Goal: Task Accomplishment & Management: Use online tool/utility

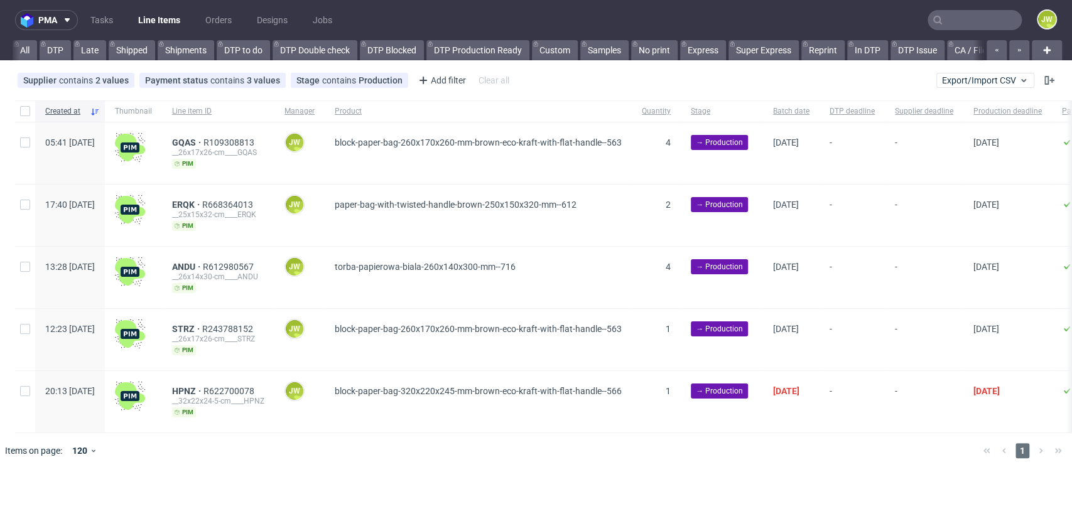
scroll to position [0, 1974]
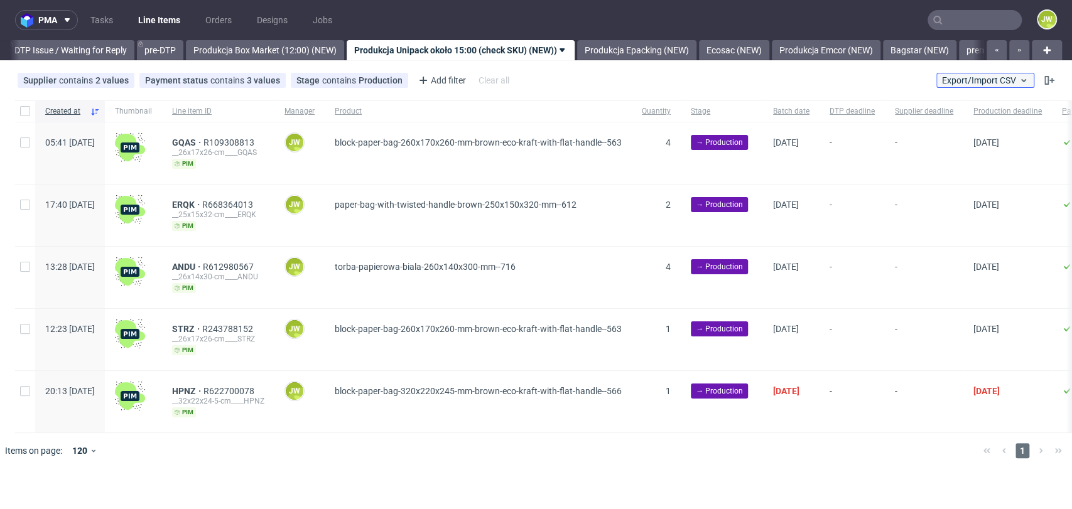
drag, startPoint x: 0, startPoint y: 0, endPoint x: 962, endPoint y: 82, distance: 965.9
click at [962, 82] on span "Export/Import CSV" at bounding box center [985, 80] width 87 height 10
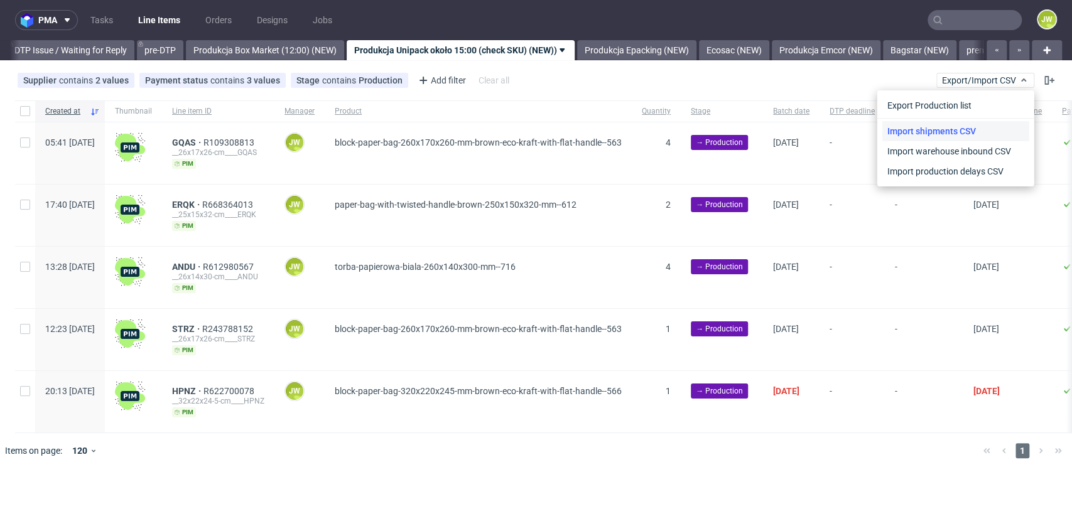
click at [928, 125] on link "Import shipments CSV" at bounding box center [955, 131] width 147 height 20
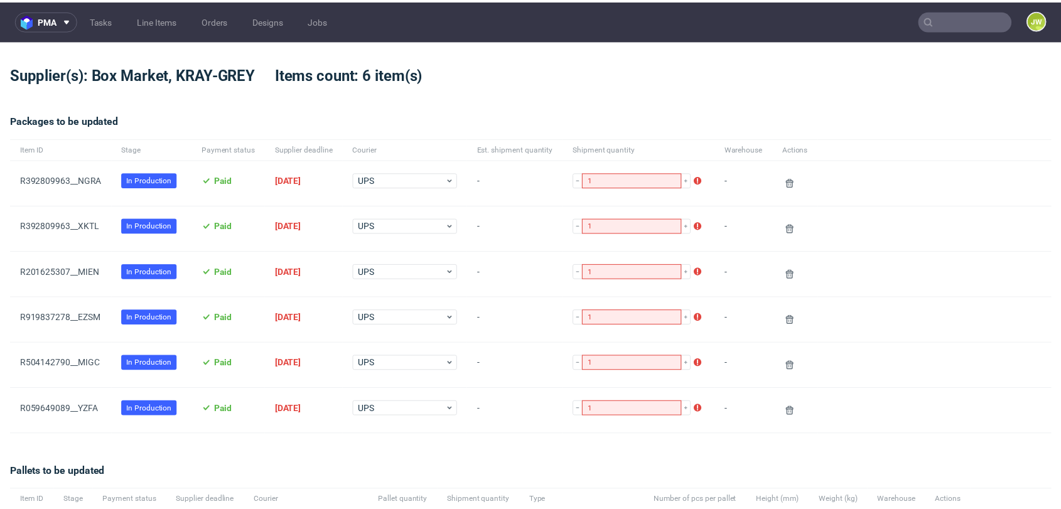
scroll to position [202, 0]
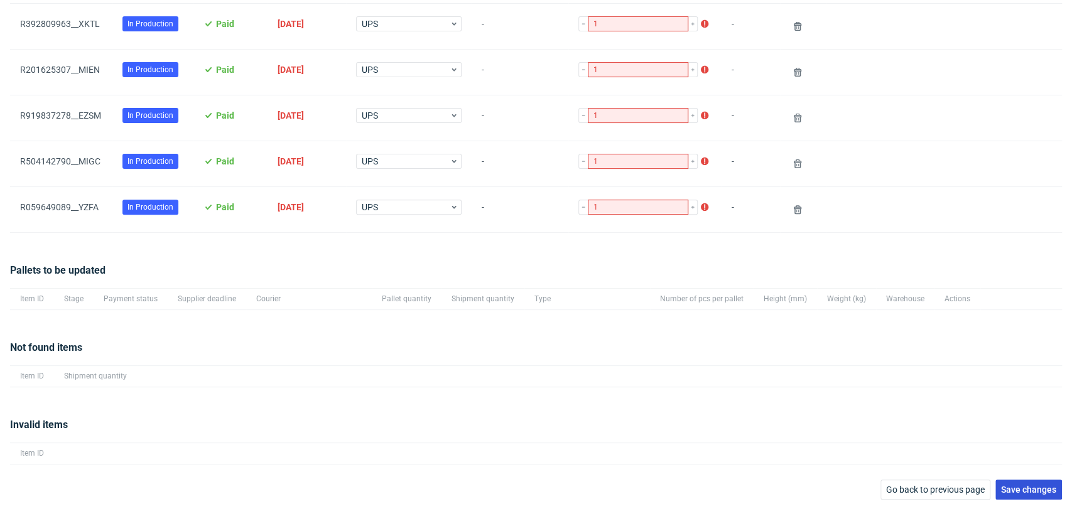
click at [995, 480] on button "Save changes" at bounding box center [1028, 490] width 67 height 20
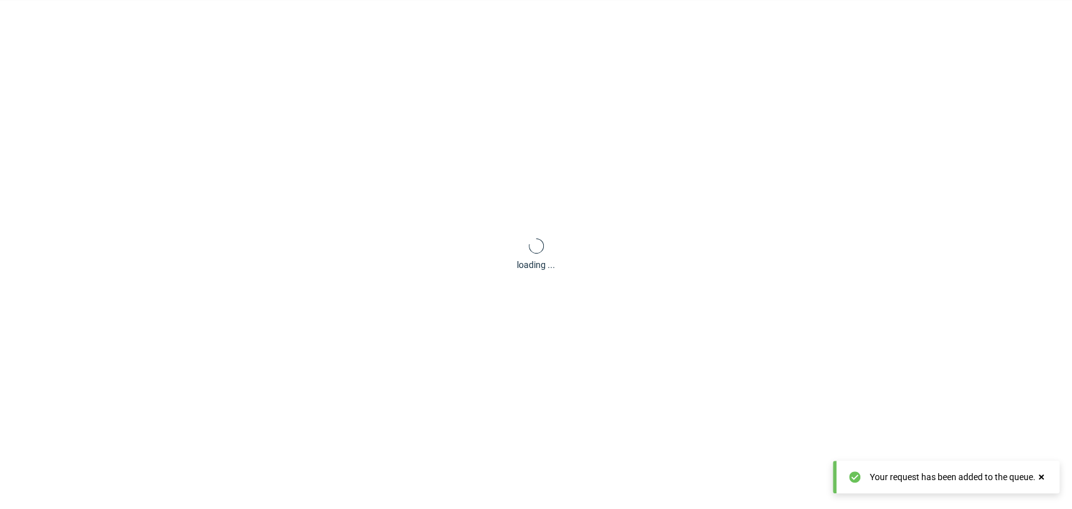
scroll to position [60, 0]
click at [996, 483] on div "Your request has been added to the queue." at bounding box center [942, 477] width 166 height 13
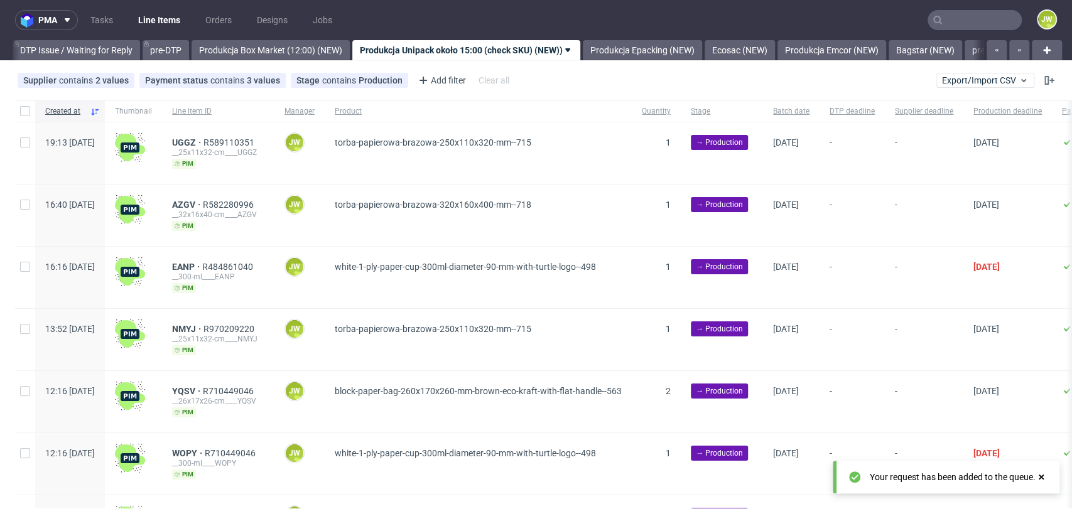
scroll to position [0, 1980]
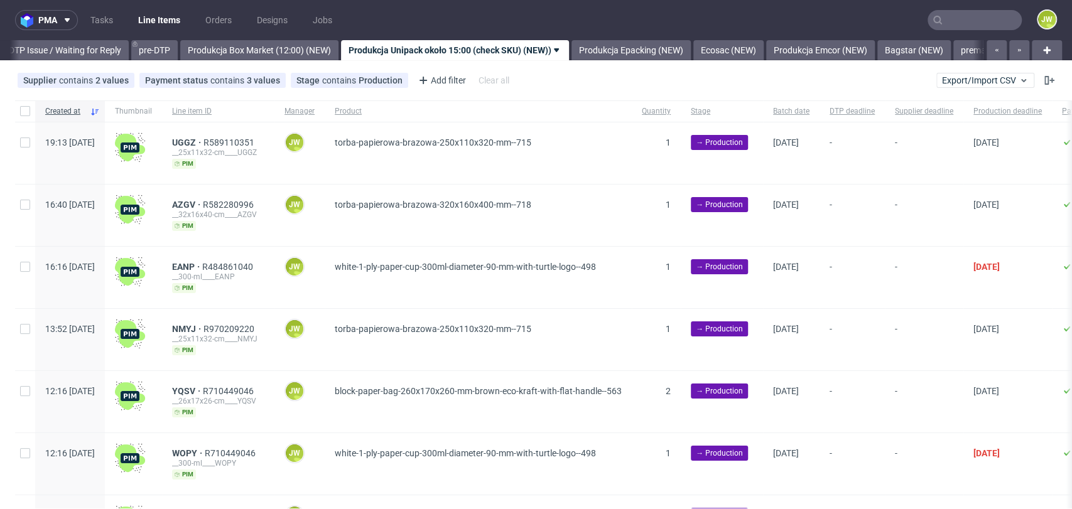
click at [939, 89] on div "Supplier contains 2 values Unipack, Unipack PH Payment status contains 3 values…" at bounding box center [536, 80] width 1072 height 30
click at [942, 82] on span "Export/Import CSV" at bounding box center [985, 80] width 87 height 10
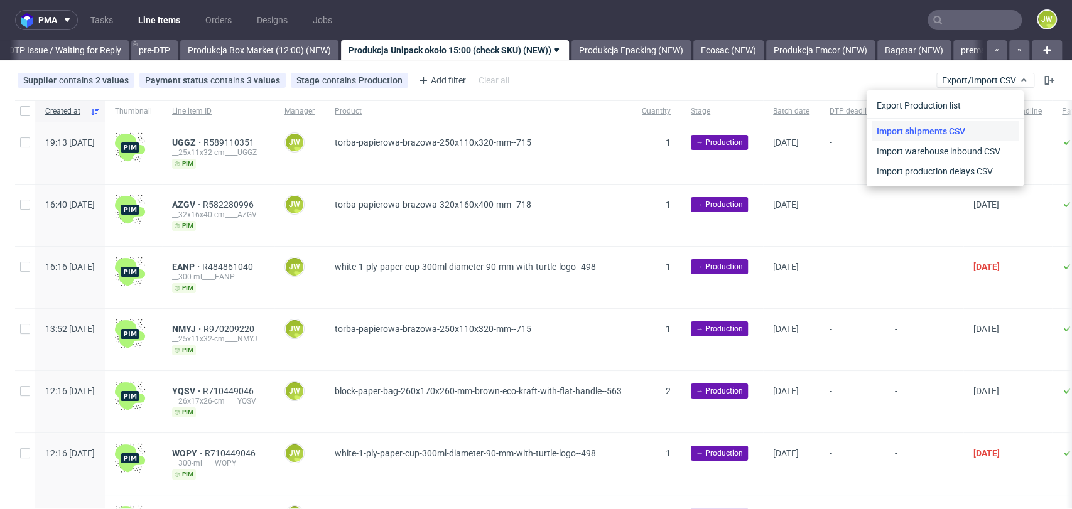
click at [921, 124] on link "Import shipments CSV" at bounding box center [944, 131] width 147 height 20
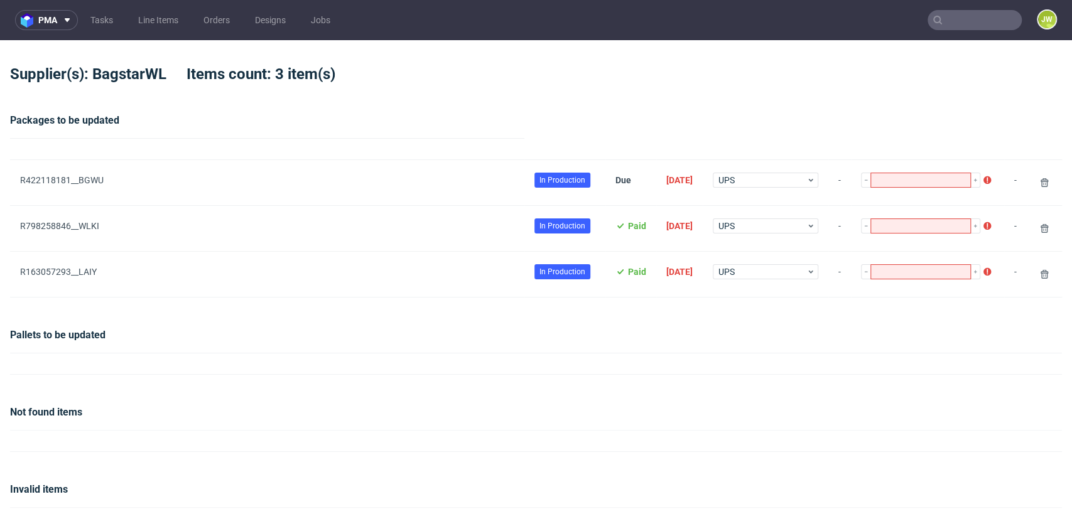
type input "1"
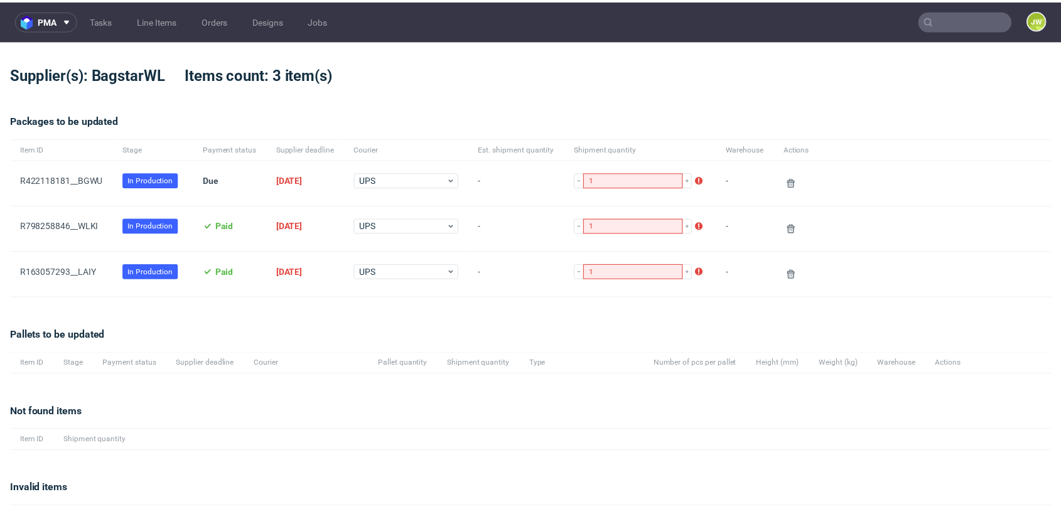
scroll to position [65, 0]
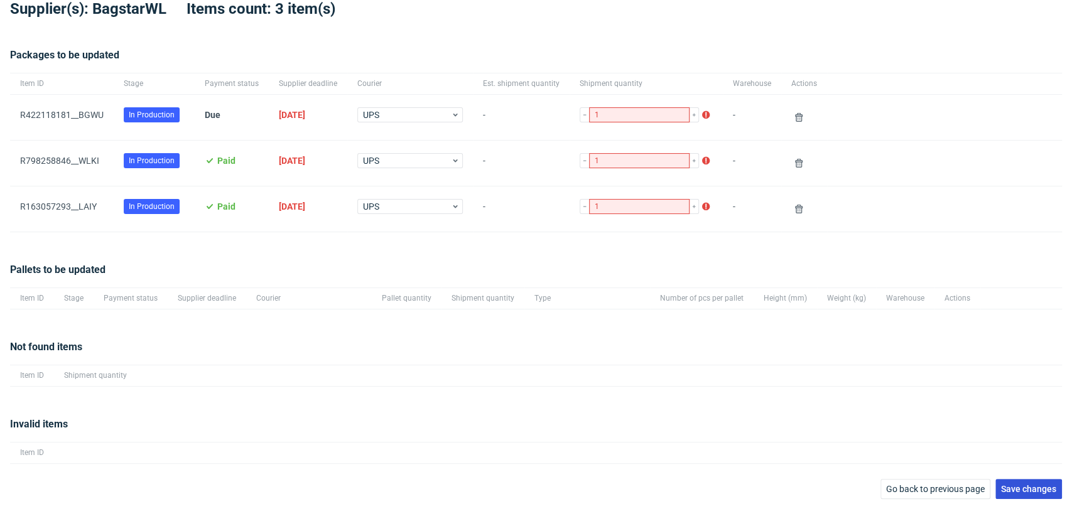
click at [1001, 486] on span "Save changes" at bounding box center [1028, 489] width 55 height 9
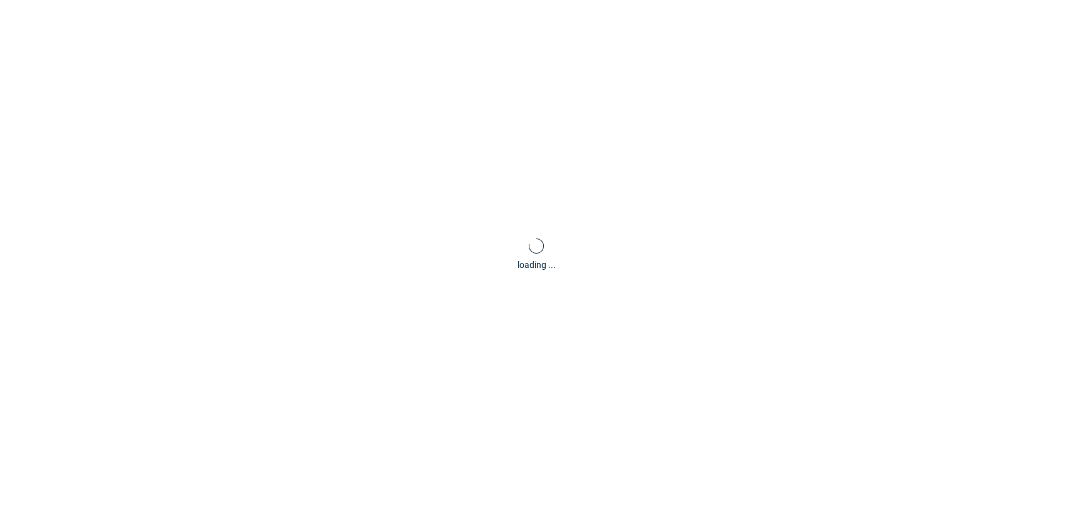
scroll to position [60, 0]
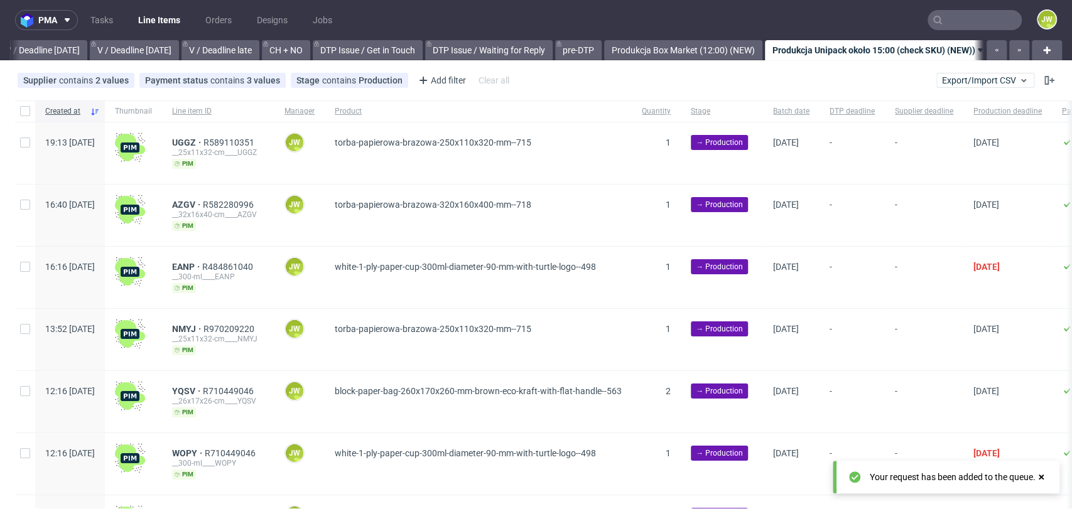
scroll to position [0, 1874]
